Goal: Transaction & Acquisition: Purchase product/service

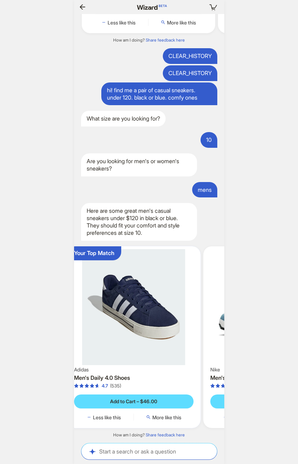
scroll to position [0, 51]
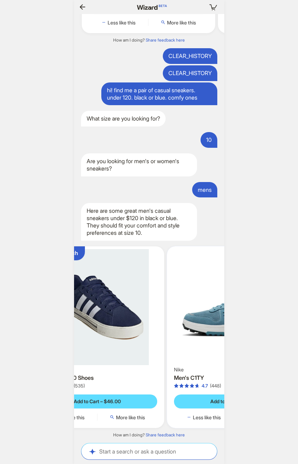
scroll to position [0, 106]
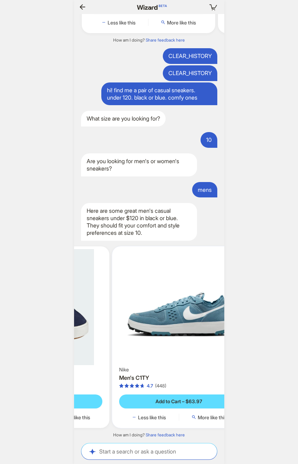
drag, startPoint x: 191, startPoint y: 313, endPoint x: 124, endPoint y: 319, distance: 68.1
click at [116, 318] on ul "Your Top Match Adidas Men's Daily 4.0 Shoes 4.7 (535) Add to Cart – $46.00 Less…" at bounding box center [149, 337] width 157 height 193
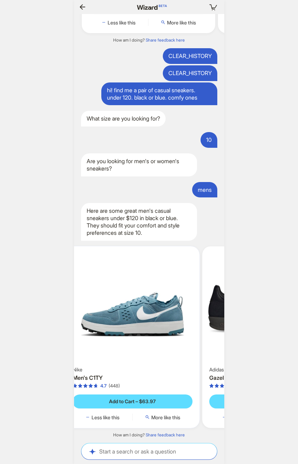
scroll to position [0, 675]
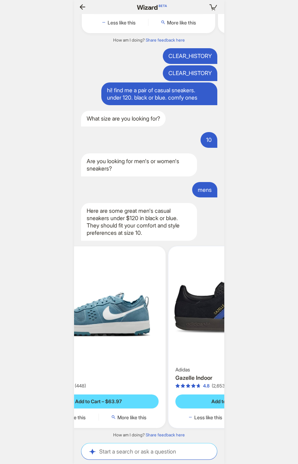
scroll to position [0, 257]
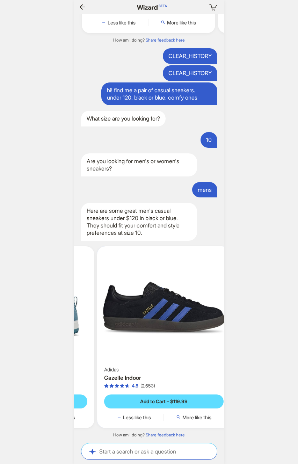
drag, startPoint x: 190, startPoint y: 323, endPoint x: 121, endPoint y: 326, distance: 68.9
click at [108, 325] on ul "Your Top Match Adidas Men's Daily 4.0 Shoes 4.7 (535) Add to Cart – $46.00 Less…" at bounding box center [149, 337] width 157 height 193
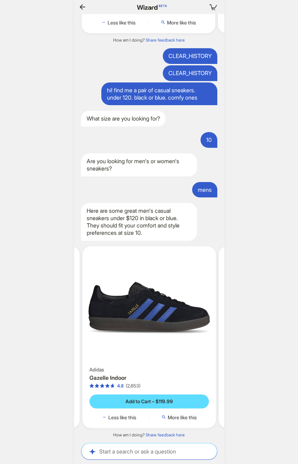
scroll to position [0, 682]
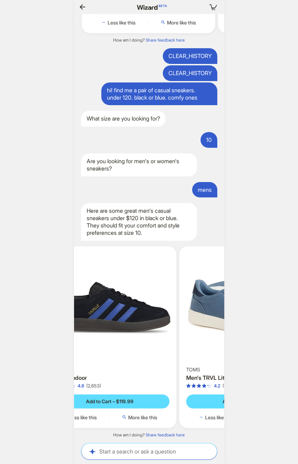
scroll to position [0, 382]
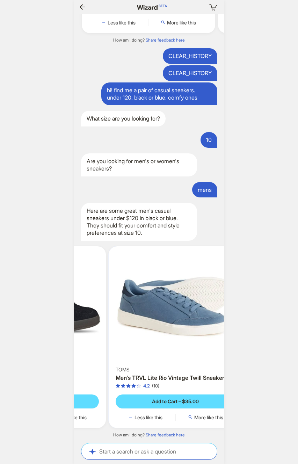
drag, startPoint x: 186, startPoint y: 329, endPoint x: 111, endPoint y: 330, distance: 74.4
click at [111, 330] on ul "Your Top Match Adidas Men's Daily 4.0 Shoes 4.7 (535) Add to Cart – $46.00 Less…" at bounding box center [149, 337] width 157 height 193
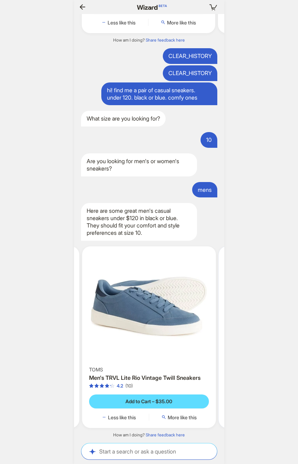
scroll to position [0, 523]
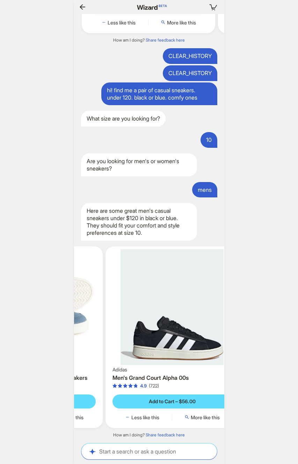
scroll to position [0, 690]
drag, startPoint x: 192, startPoint y: 331, endPoint x: 112, endPoint y: 331, distance: 80.4
click at [111, 331] on ul "Your Top Match Adidas Men's Daily 4.0 Shoes 4.7 (535) Add to Cart – $46.00 Less…" at bounding box center [149, 337] width 157 height 193
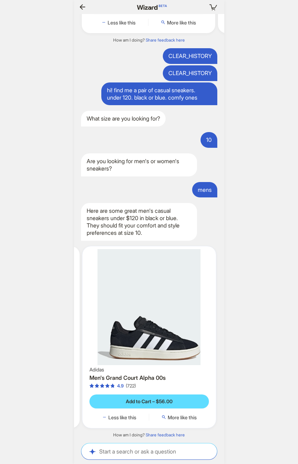
scroll to position [0, 696]
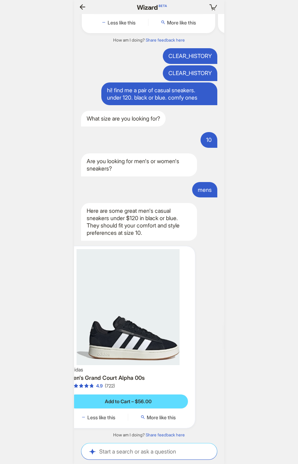
scroll to position [0, 635]
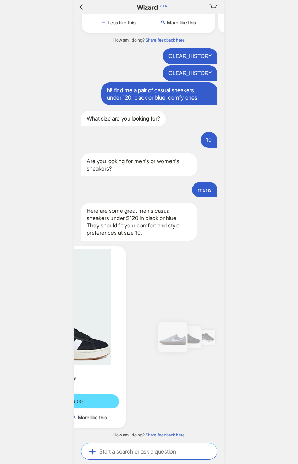
drag, startPoint x: 180, startPoint y: 331, endPoint x: 128, endPoint y: 332, distance: 52.4
click at [119, 331] on img at bounding box center [59, 307] width 128 height 116
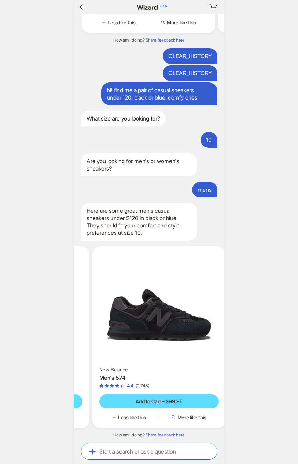
drag, startPoint x: 195, startPoint y: 340, endPoint x: 121, endPoint y: 340, distance: 73.4
click at [115, 340] on ul "Your Top Match Adidas Men's Daily 4.0 Shoes 4.7 (535) Add to Cart – $46.00 Less…" at bounding box center [149, 337] width 157 height 193
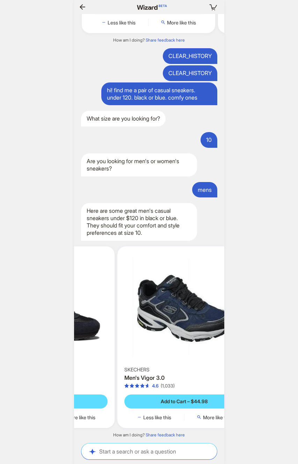
drag, startPoint x: 188, startPoint y: 339, endPoint x: 129, endPoint y: 339, distance: 59.0
click at [118, 339] on ul "Your Top Match Adidas Men's Daily 4.0 Shoes 4.7 (535) Add to Cart – $46.00 Less…" at bounding box center [149, 337] width 157 height 193
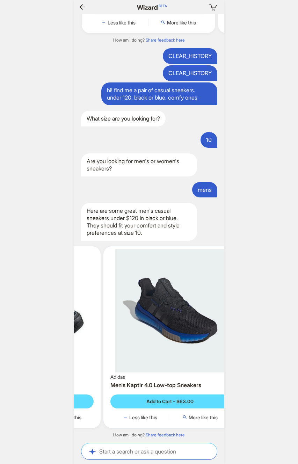
drag, startPoint x: 180, startPoint y: 341, endPoint x: 120, endPoint y: 341, distance: 59.7
click at [120, 341] on ul "Your Top Match Adidas Men's Daily 4.0 Shoes 4.7 (535) Add to Cart – $46.00 Less…" at bounding box center [149, 337] width 157 height 193
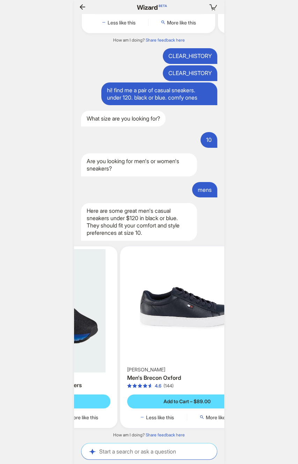
drag, startPoint x: 189, startPoint y: 341, endPoint x: 121, endPoint y: 340, distance: 67.8
click at [121, 340] on ul "Your Top Match Adidas Men's Daily 4.0 Shoes 4.7 (535) Add to Cart – $46.00 Less…" at bounding box center [149, 337] width 157 height 193
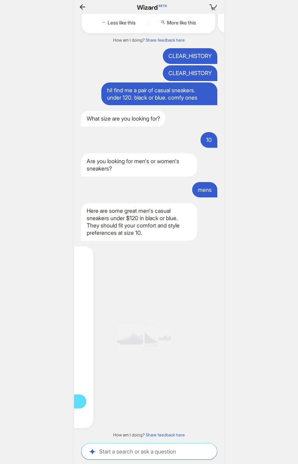
drag, startPoint x: 190, startPoint y: 342, endPoint x: 122, endPoint y: 341, distance: 67.4
click at [113, 341] on ul "Your Top Match Adidas Men's Daily 4.0 Shoes 4.7 (535) Add to Cart – $46.00 Less…" at bounding box center [149, 337] width 157 height 193
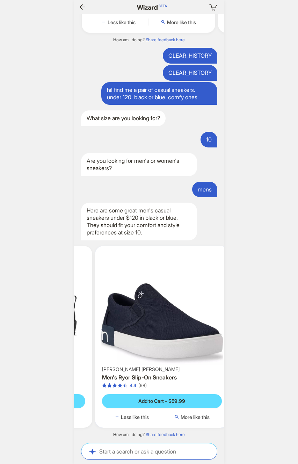
drag, startPoint x: 194, startPoint y: 346, endPoint x: 121, endPoint y: 340, distance: 73.3
click at [112, 340] on ul "Your Top Match Adidas Men's Daily 4.0 Shoes 4.7 (535) Add to Cart – $46.00 Less…" at bounding box center [149, 336] width 157 height 193
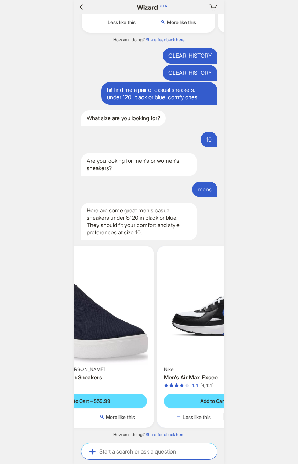
drag, startPoint x: 177, startPoint y: 343, endPoint x: 140, endPoint y: 343, distance: 37.0
click at [123, 342] on img at bounding box center [87, 307] width 128 height 116
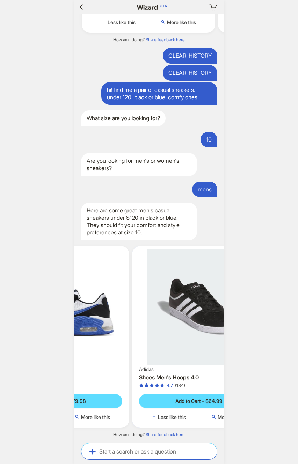
drag, startPoint x: 190, startPoint y: 346, endPoint x: 132, endPoint y: 343, distance: 57.4
click at [132, 343] on ul "Your Top Match Adidas Men's Daily 4.0 Shoes 4.7 (535) Add to Cart – $46.00 Less…" at bounding box center [149, 336] width 157 height 193
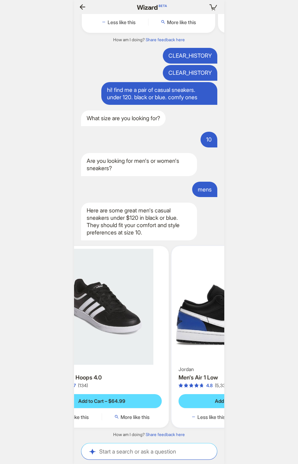
drag, startPoint x: 184, startPoint y: 347, endPoint x: 126, endPoint y: 344, distance: 57.7
click at [121, 343] on li "Adidas Shoes Men's Hoops 4.0 4.7 (134) Add to Cart – $64.99 Less like this More…" at bounding box center [102, 337] width 137 height 182
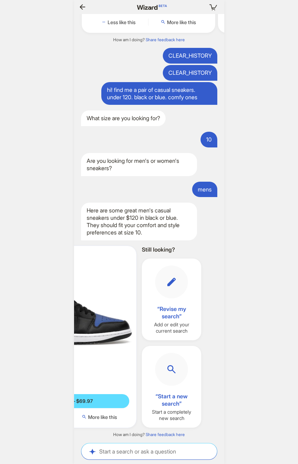
drag, startPoint x: 167, startPoint y: 347, endPoint x: 99, endPoint y: 341, distance: 68.7
click at [99, 341] on img at bounding box center [70, 307] width 128 height 116
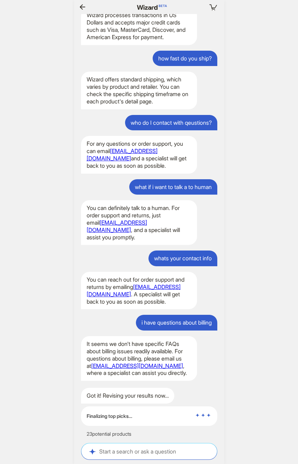
scroll to position [0, 719]
